Goal: Information Seeking & Learning: Learn about a topic

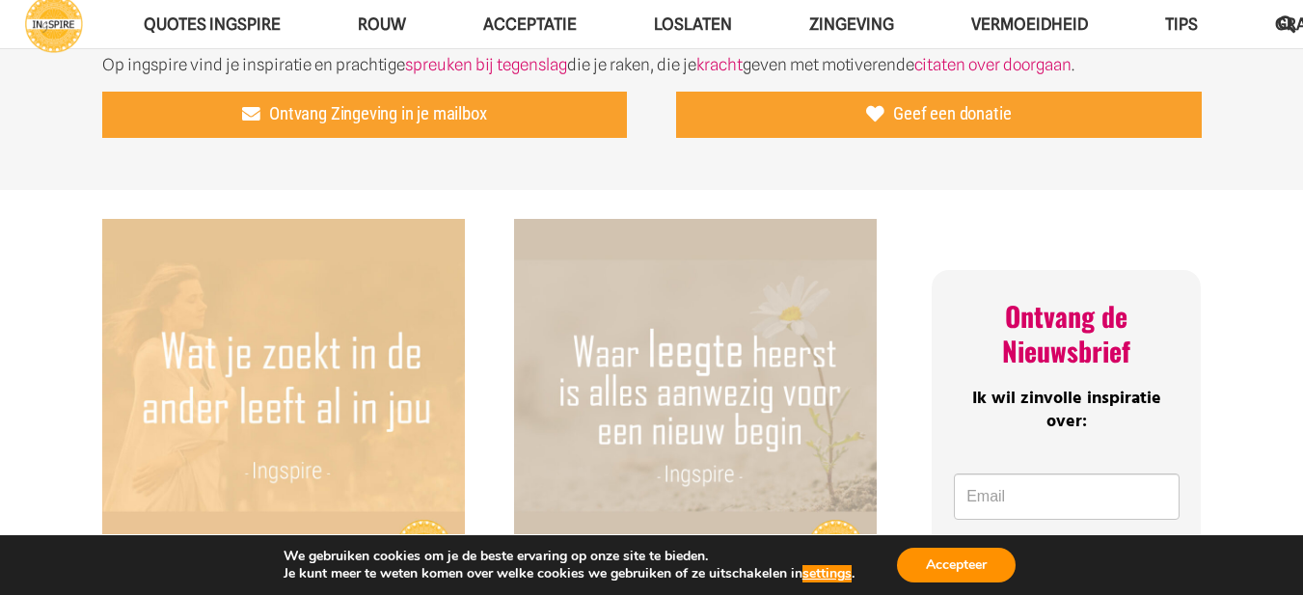
scroll to position [289, 0]
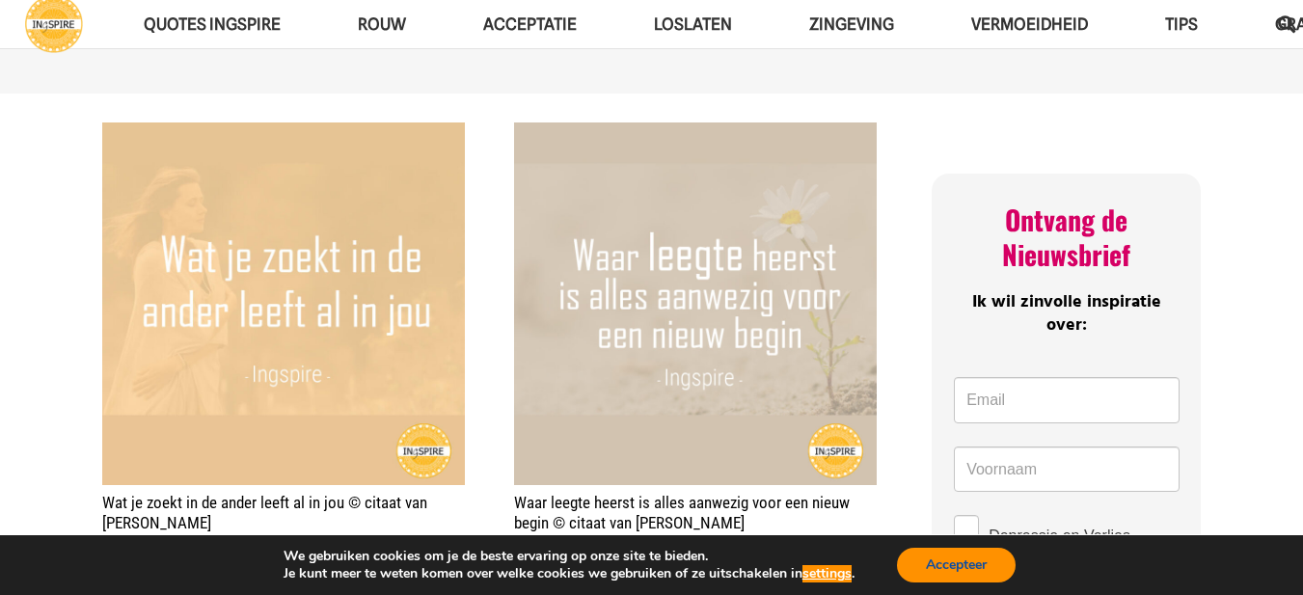
click at [978, 563] on button "Accepteer" at bounding box center [956, 565] width 119 height 35
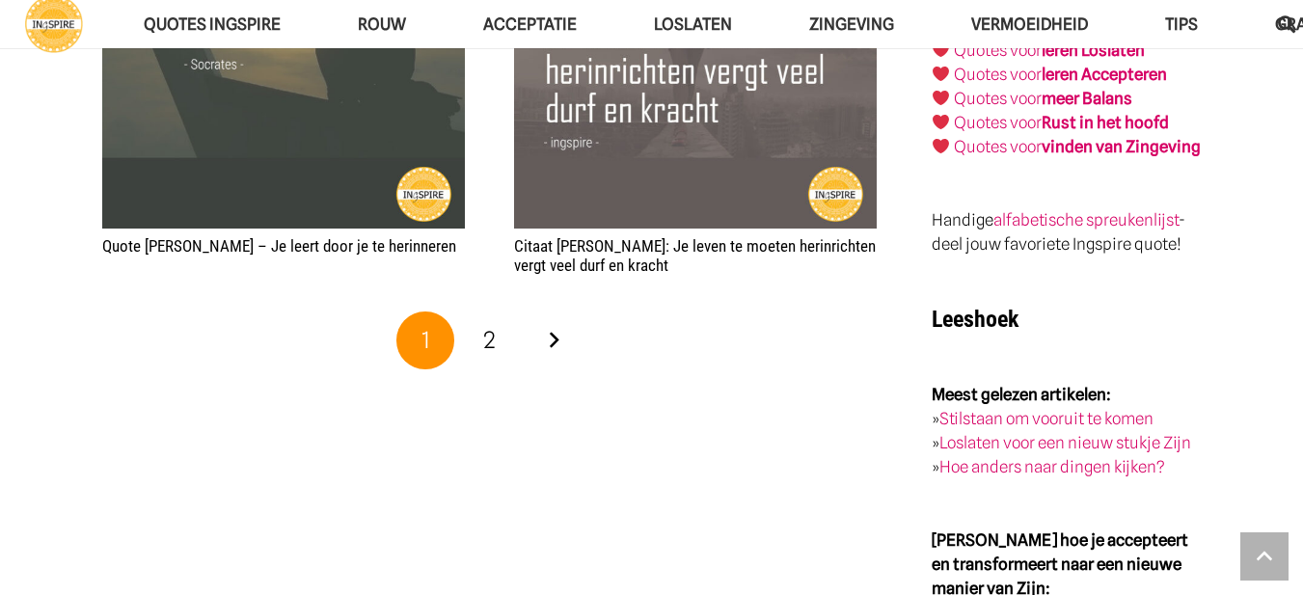
scroll to position [2894, 0]
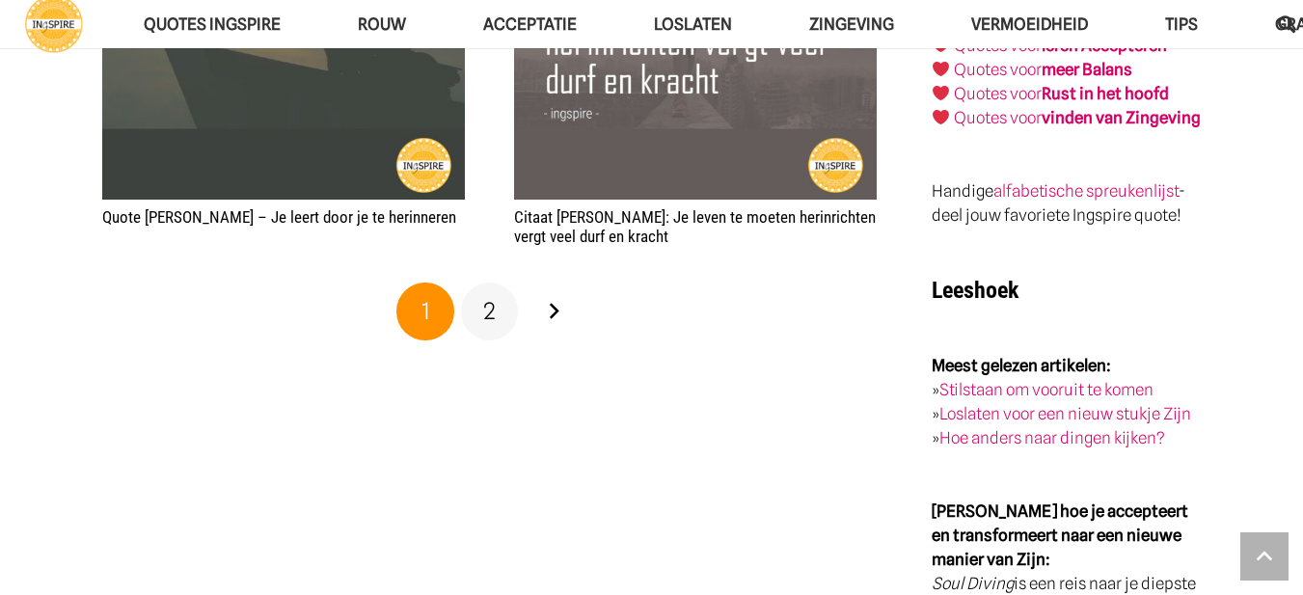
click at [491, 312] on span "2" at bounding box center [489, 311] width 13 height 28
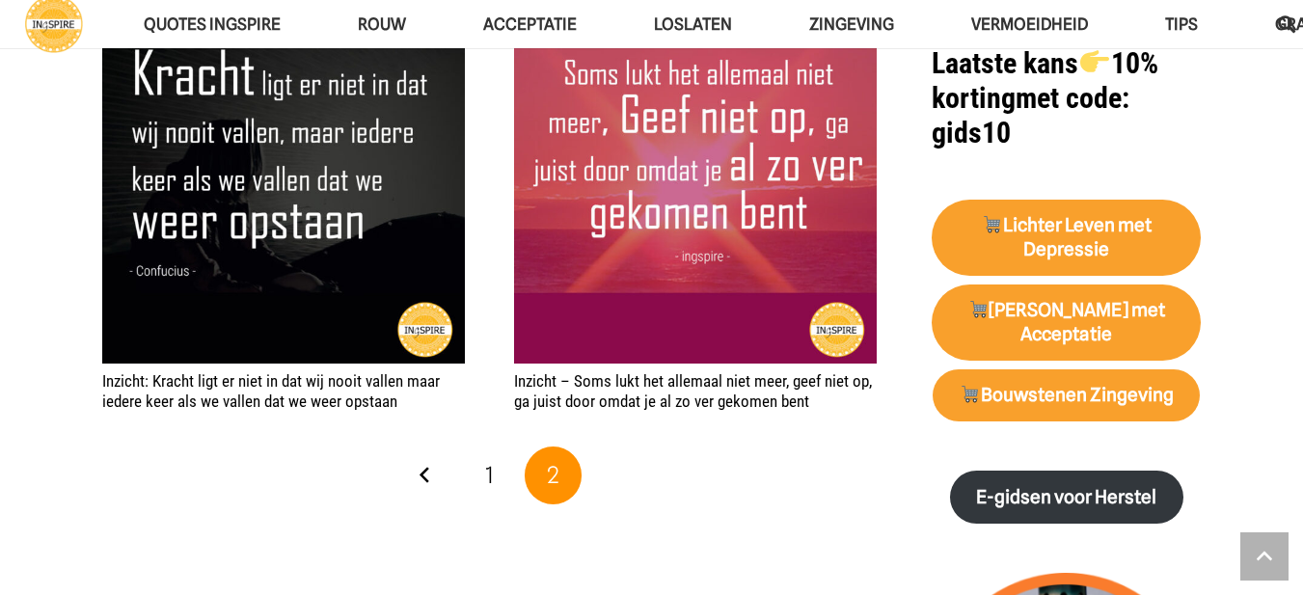
scroll to position [1254, 0]
